Goal: Task Accomplishment & Management: Complete application form

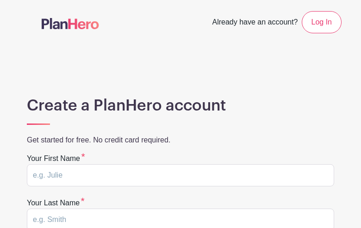
type input "KDpDchomvlfayPER"
type input "pTEpLmSWpF"
type input "jake.patton@aprio.com"
